Goal: Information Seeking & Learning: Learn about a topic

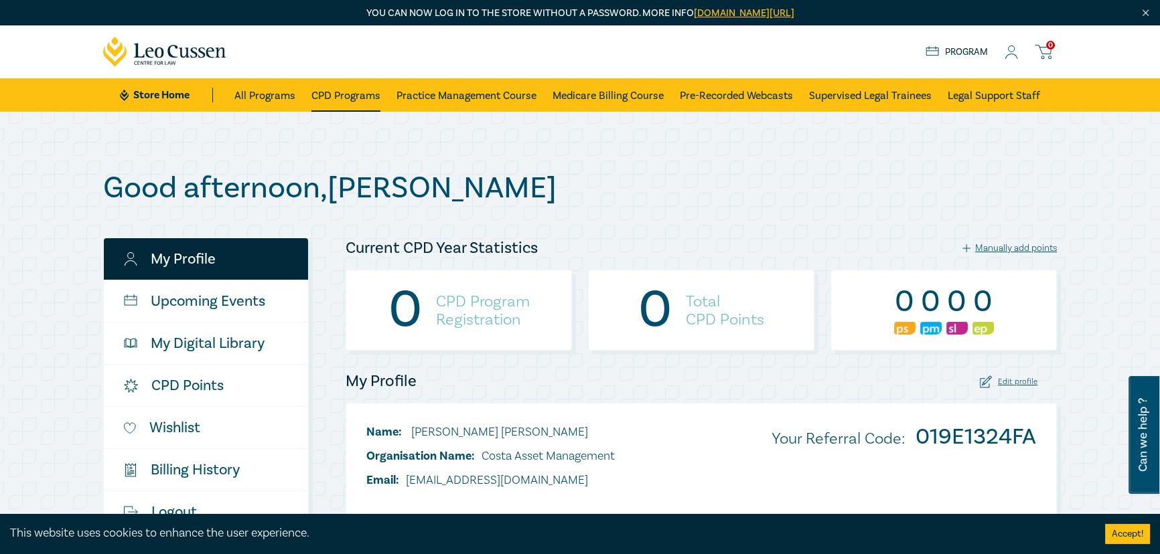
click at [336, 94] on link "CPD Programs" at bounding box center [345, 94] width 69 height 33
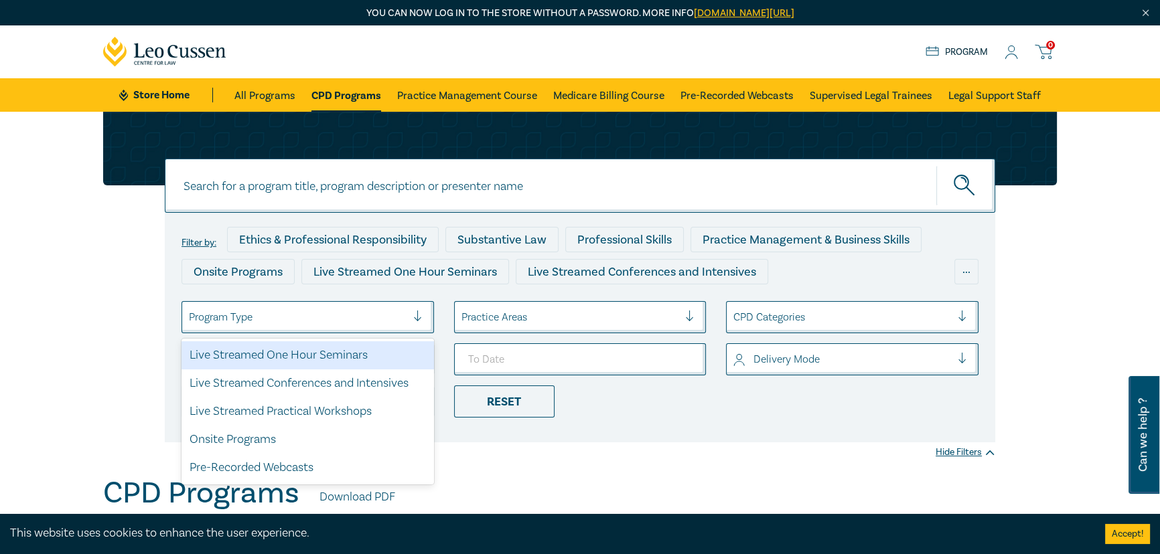
click at [293, 310] on div at bounding box center [298, 317] width 218 height 17
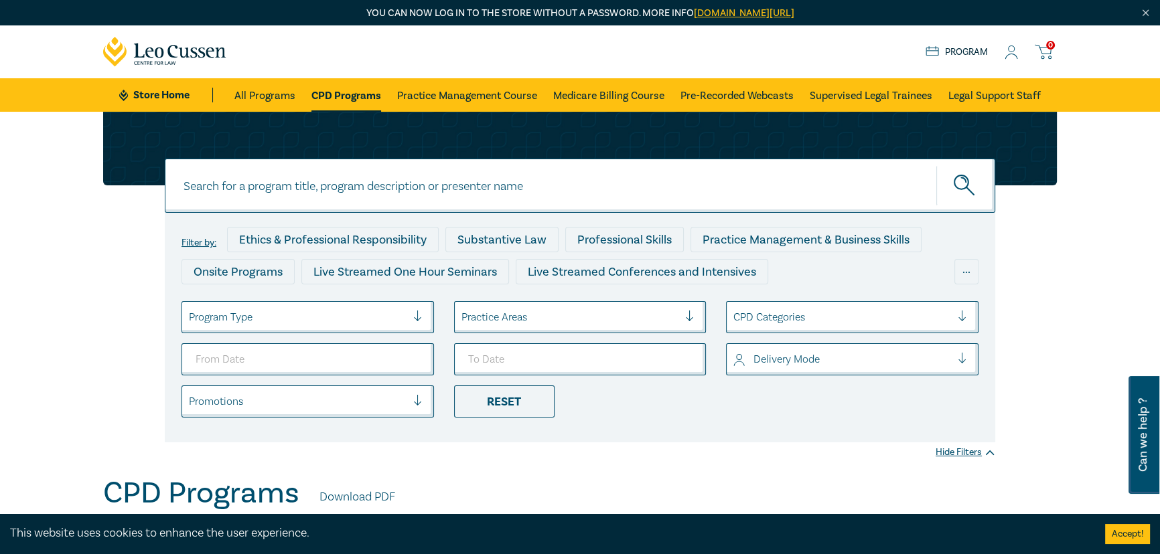
click at [293, 310] on div at bounding box center [298, 317] width 218 height 17
click at [335, 191] on input at bounding box center [580, 186] width 830 height 54
type input "Director"
click at [936, 165] on button "submit" at bounding box center [965, 185] width 59 height 41
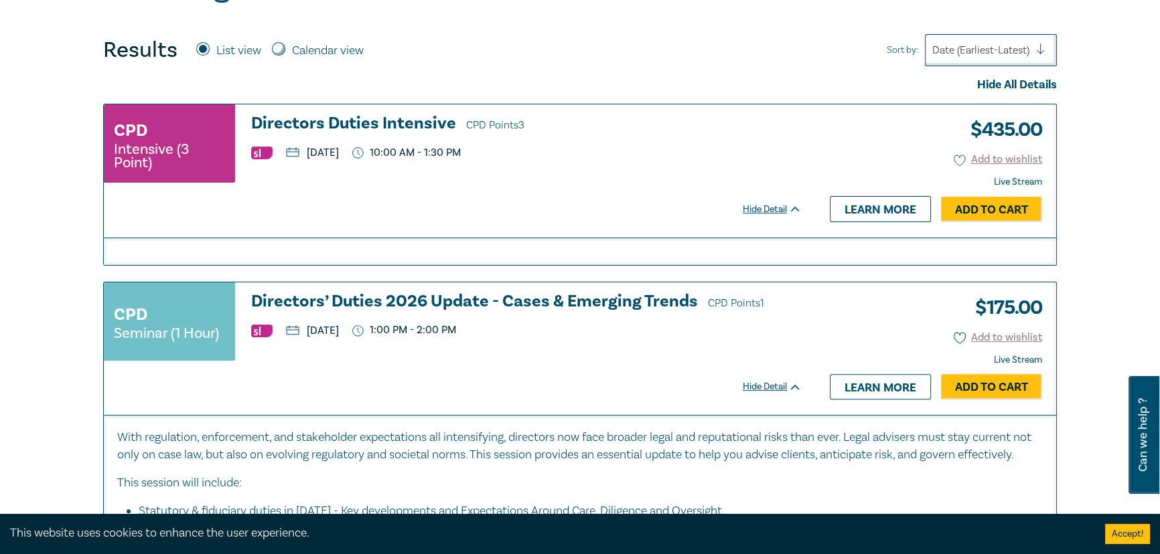
scroll to position [487, 0]
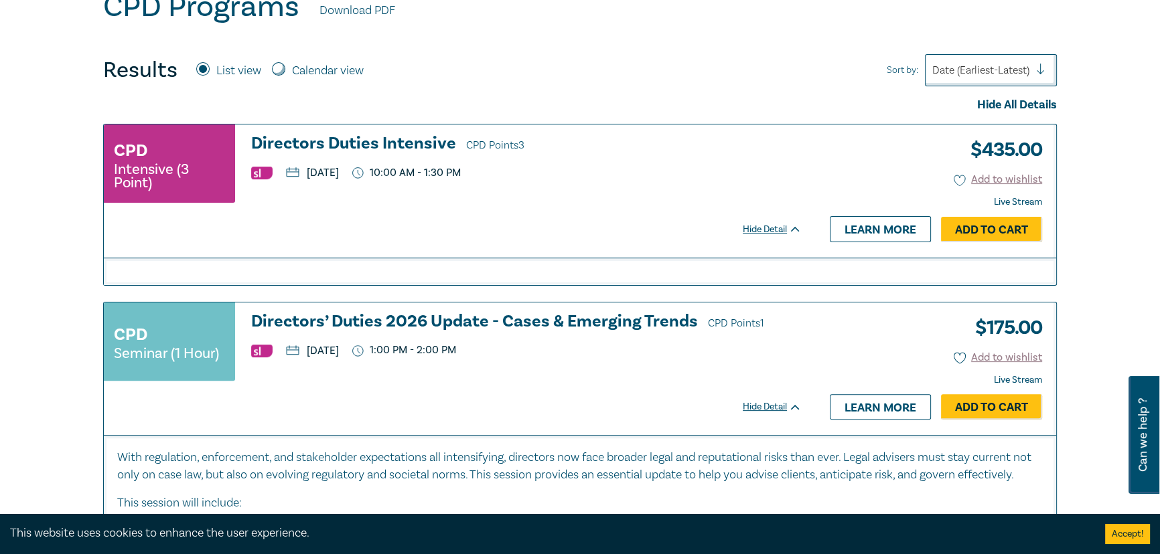
click at [357, 319] on h3 "Directors’ Duties 2026 Update - Cases & Emerging Trends CPD Points 1" at bounding box center [526, 323] width 550 height 20
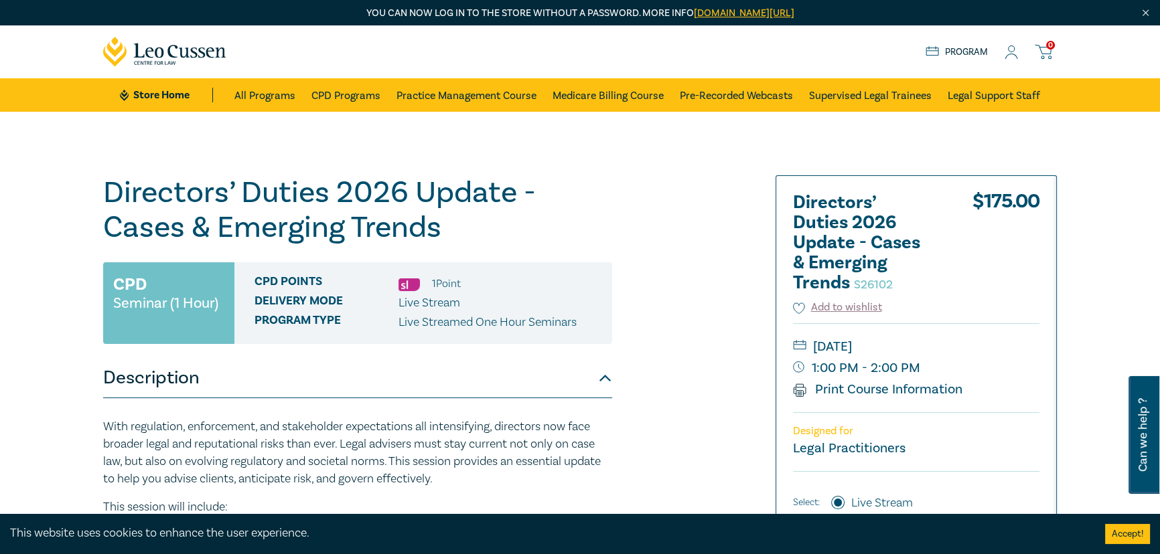
click at [1011, 55] on icon at bounding box center [1010, 53] width 13 height 14
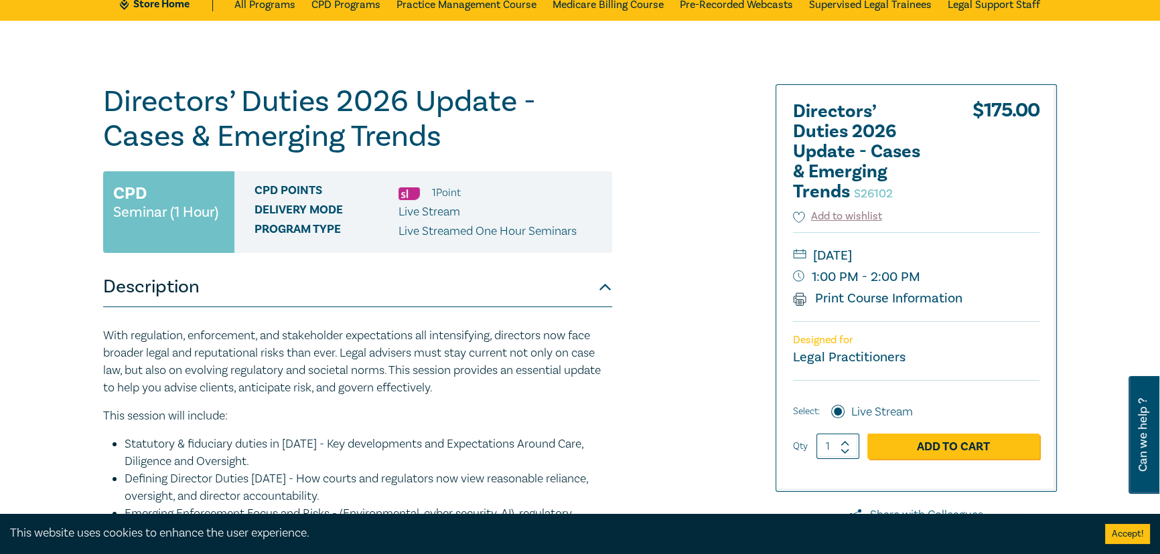
scroll to position [121, 0]
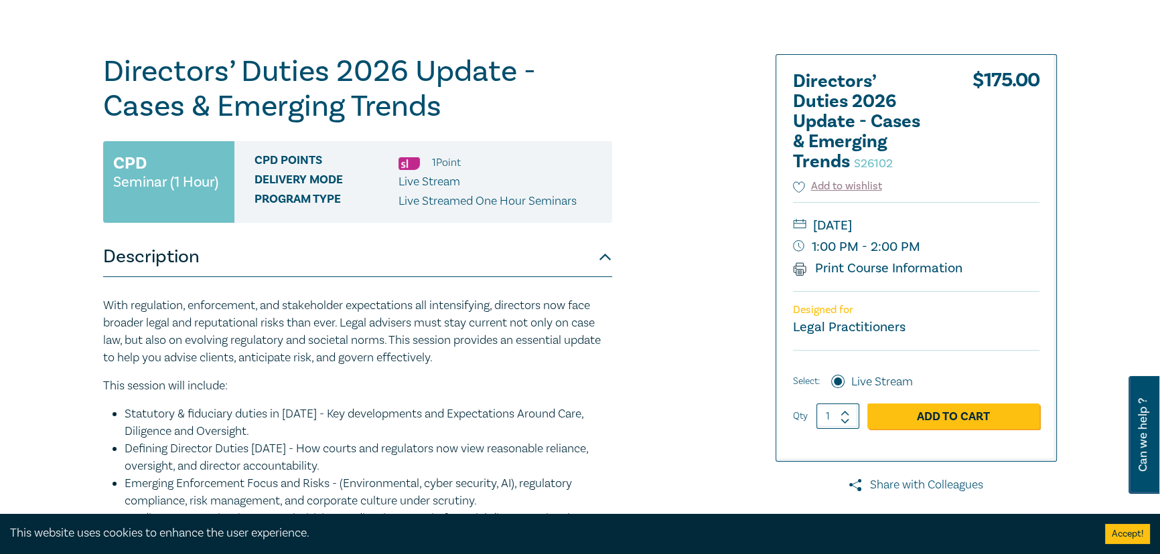
click at [923, 489] on link "Share with Colleagues" at bounding box center [915, 485] width 281 height 17
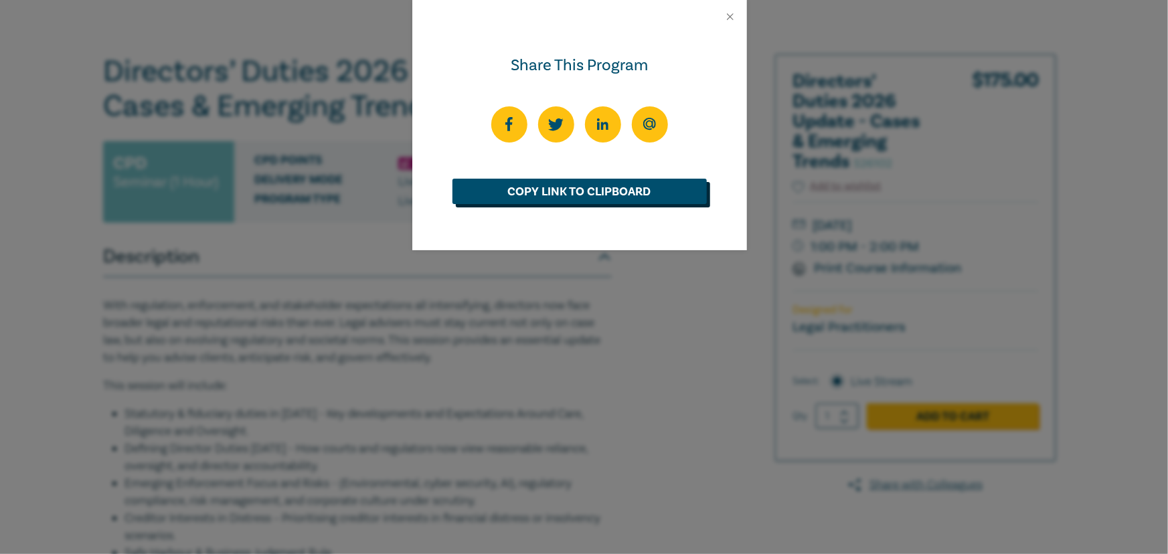
click at [599, 195] on link "Copy Link to Clipboard" at bounding box center [580, 191] width 254 height 25
click at [730, 18] on button "Close" at bounding box center [730, 17] width 12 height 12
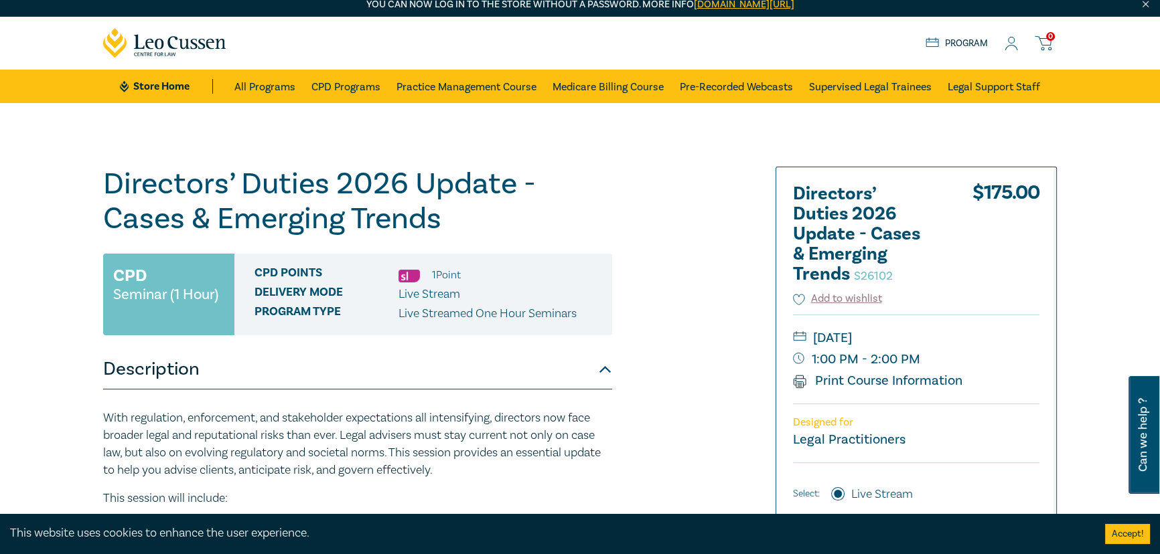
scroll to position [0, 0]
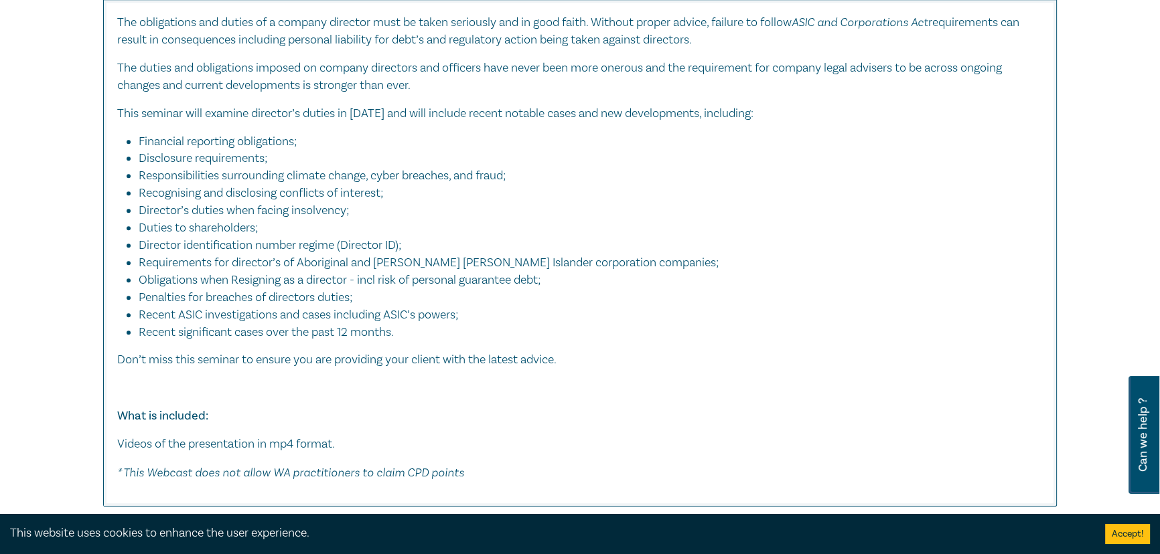
scroll to position [1765, 0]
